Goal: Check status

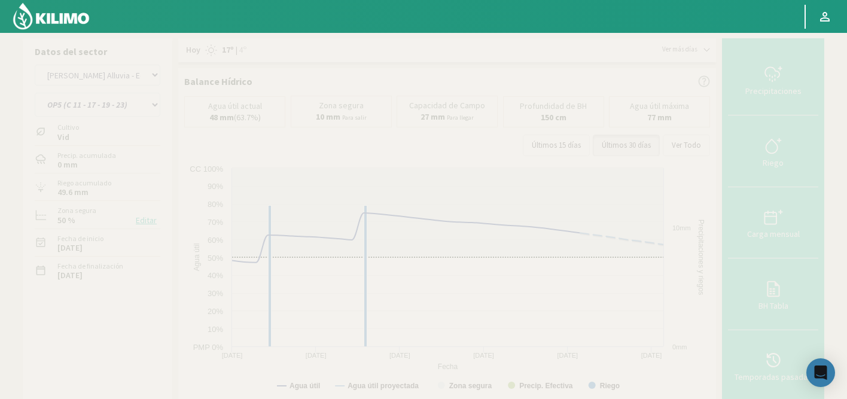
select select "53: Object"
select select "4: Object"
click at [96, 109] on select "OP1 (C 11 - 27 - 29 - 35 - 36) OP2 (C 25 - 34 - 35) OP3 (C 11 - 13 - 15 - 19 - …" at bounding box center [98, 105] width 126 height 24
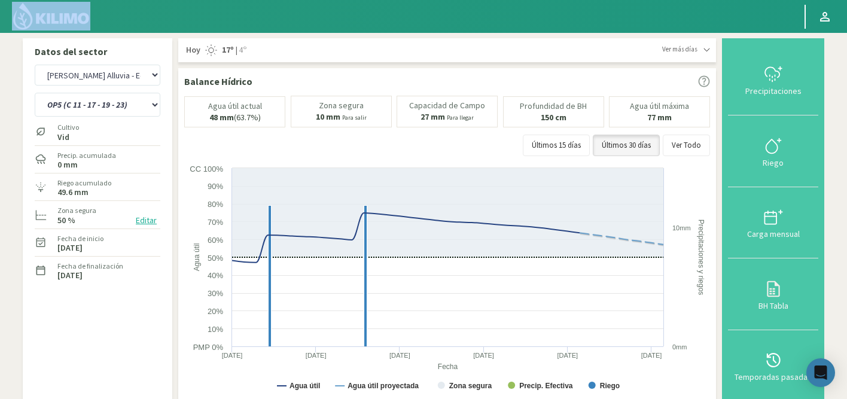
click at [234, 0] on html "Principal Perfil Perfil Salir Datos del sector Agr. Cardonal Agr. El Carmelo Ag…" at bounding box center [423, 199] width 847 height 399
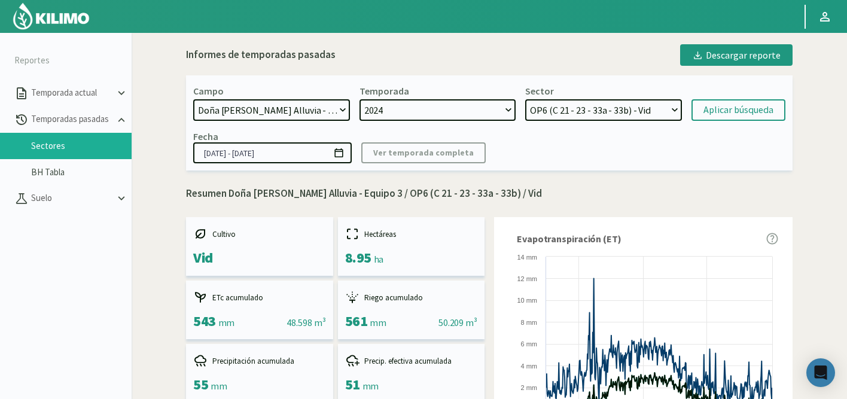
select select "473: Object"
select select "8: Object"
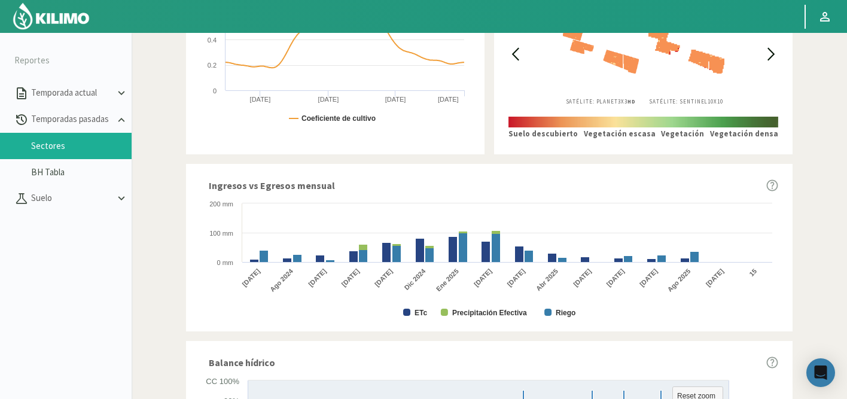
scroll to position [730, 0]
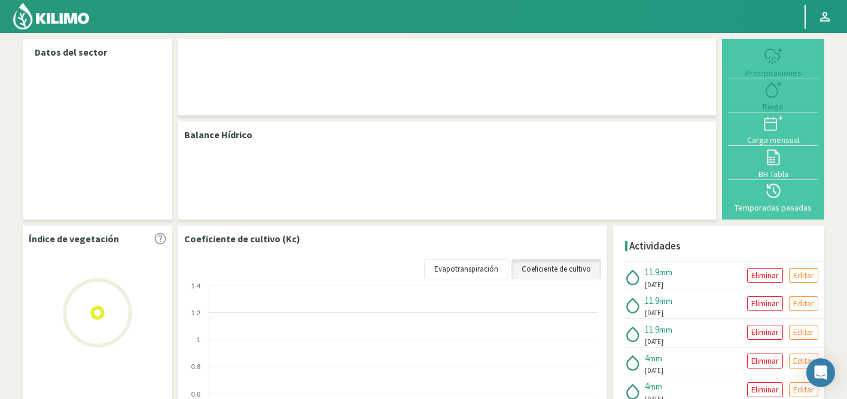
select select "53: Object"
select select "4: Object"
